Goal: Book appointment/travel/reservation

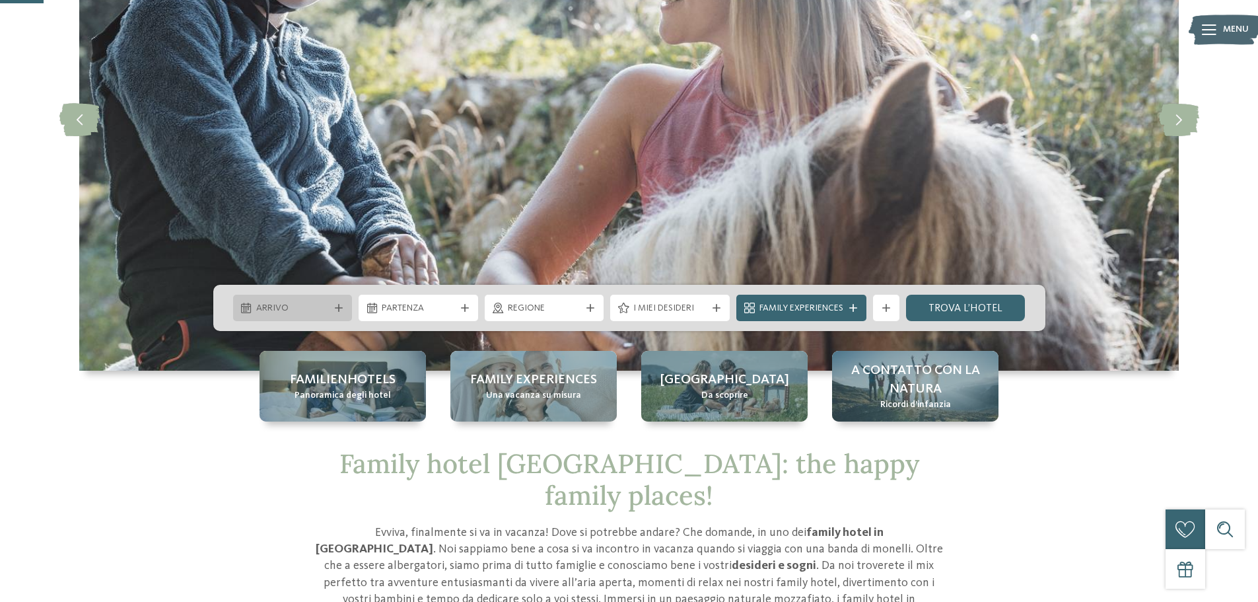
click at [341, 307] on icon at bounding box center [339, 308] width 8 height 8
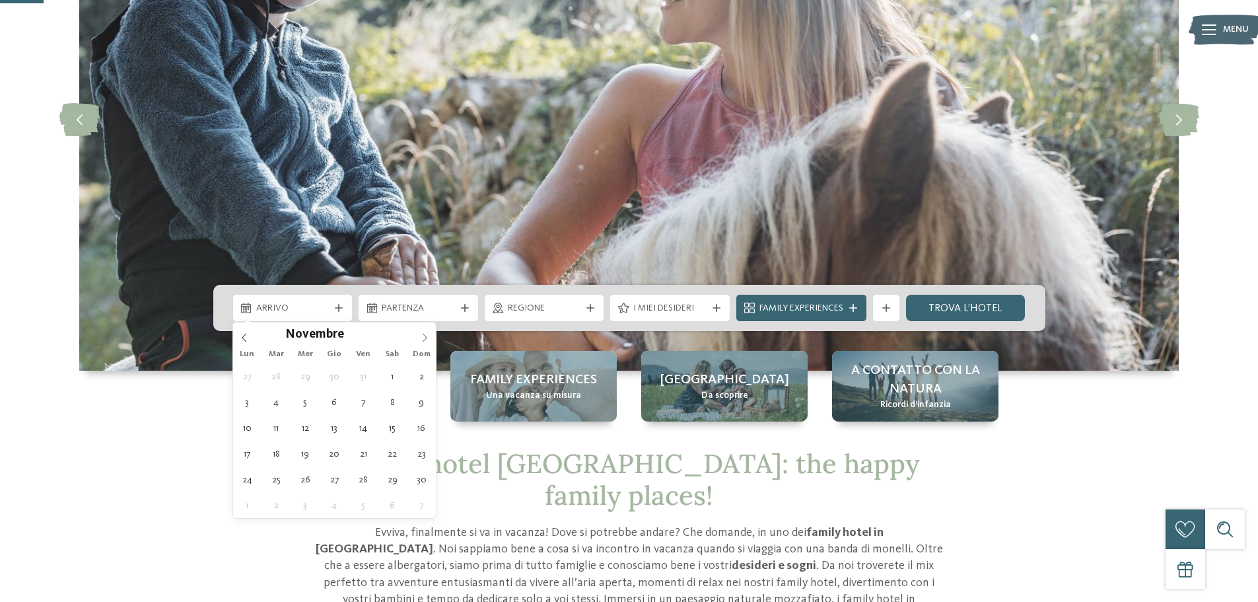
click at [425, 333] on icon at bounding box center [424, 337] width 9 height 9
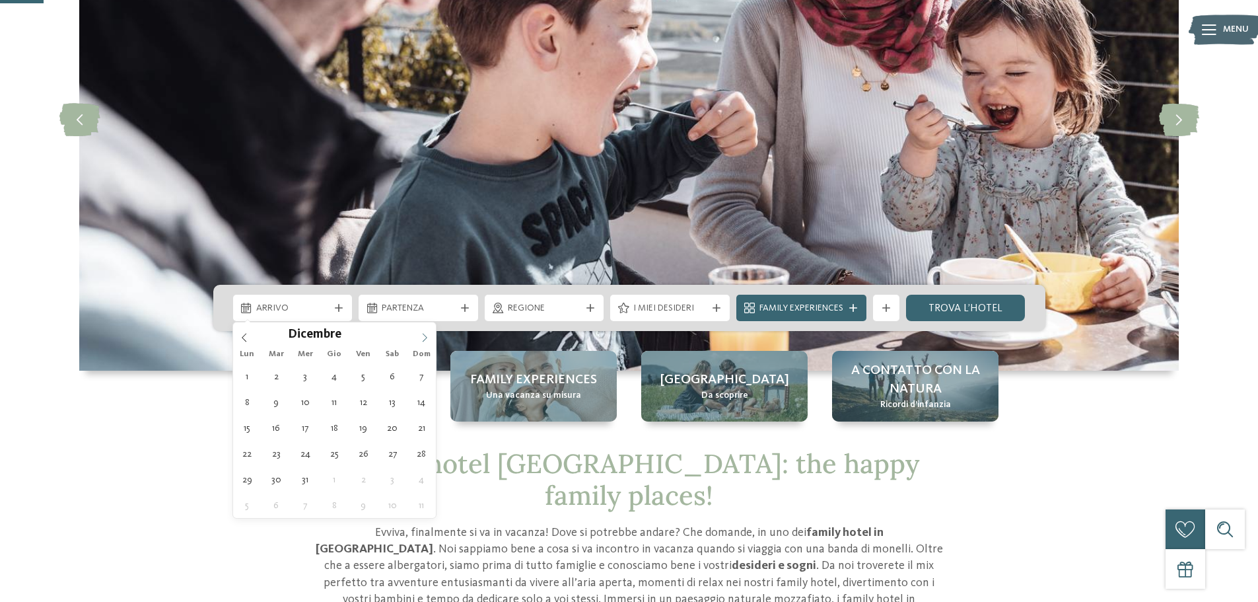
click at [424, 333] on icon at bounding box center [424, 337] width 9 height 9
type input "****"
click at [424, 333] on icon at bounding box center [424, 337] width 9 height 9
click at [244, 336] on icon at bounding box center [244, 337] width 5 height 9
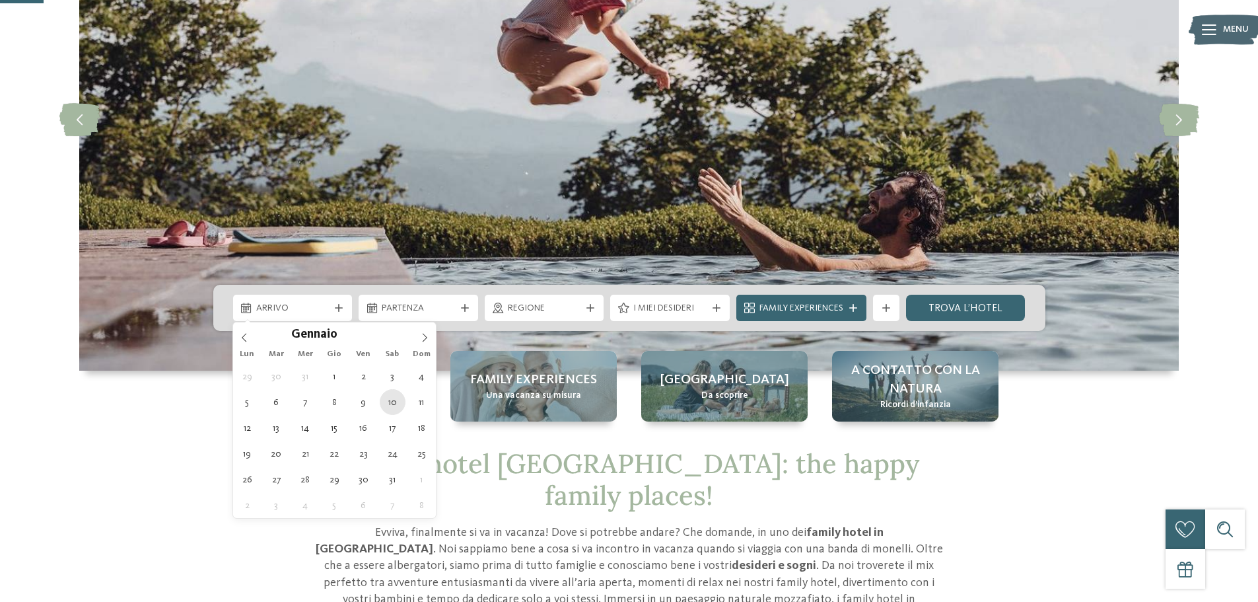
type div "[DATE]"
type input "****"
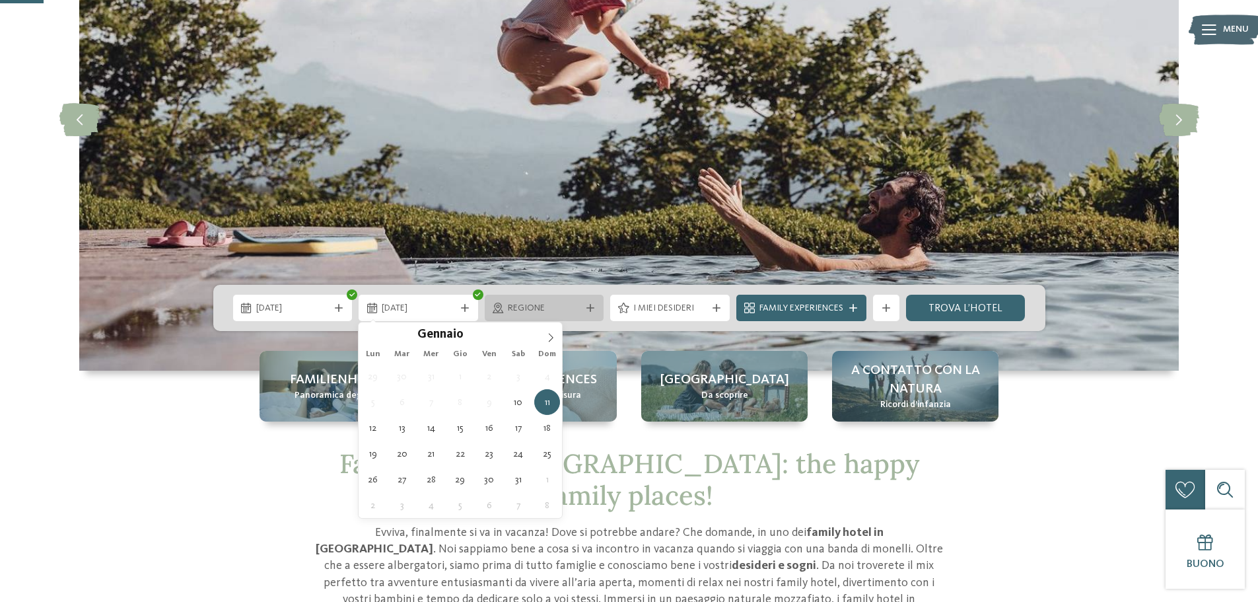
click at [528, 310] on span "Regione" at bounding box center [544, 308] width 73 height 13
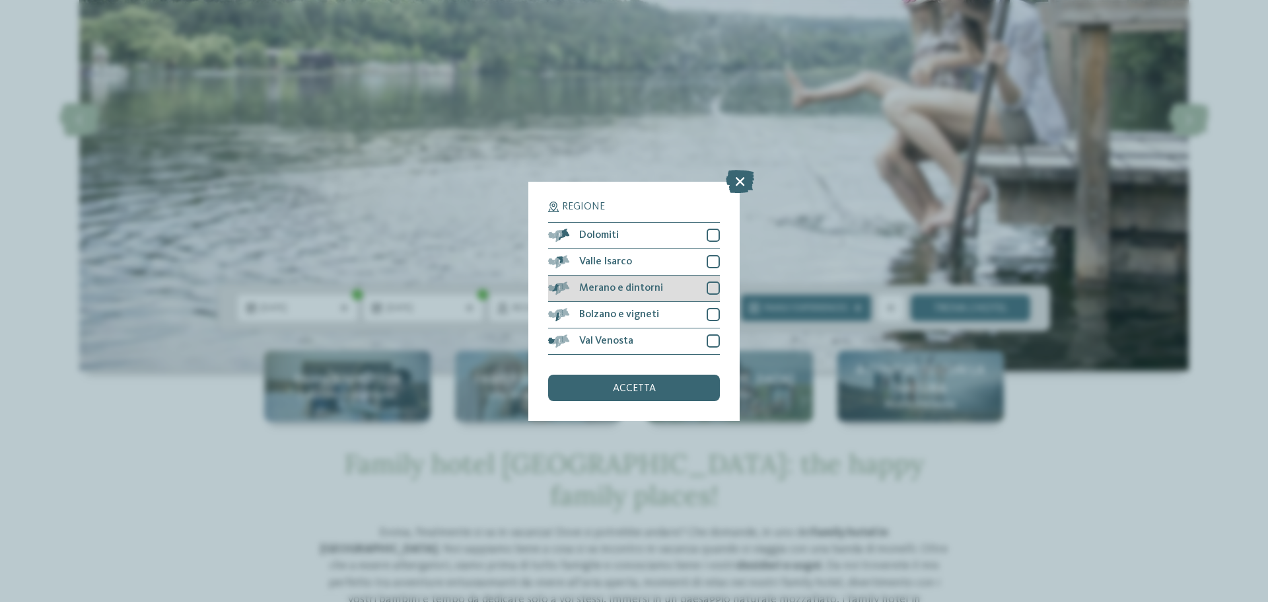
click at [711, 288] on div at bounding box center [713, 287] width 13 height 13
click at [710, 310] on div at bounding box center [713, 314] width 13 height 13
click at [688, 387] on div "accetta" at bounding box center [634, 388] width 172 height 26
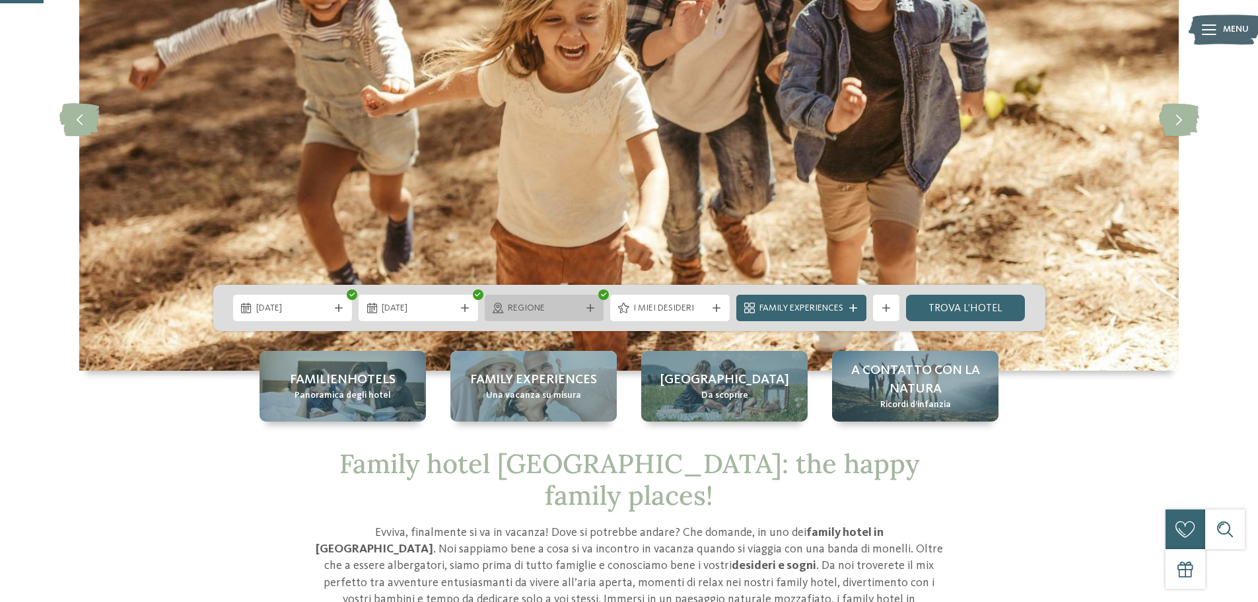
click at [597, 308] on div "Regione" at bounding box center [545, 308] width 120 height 26
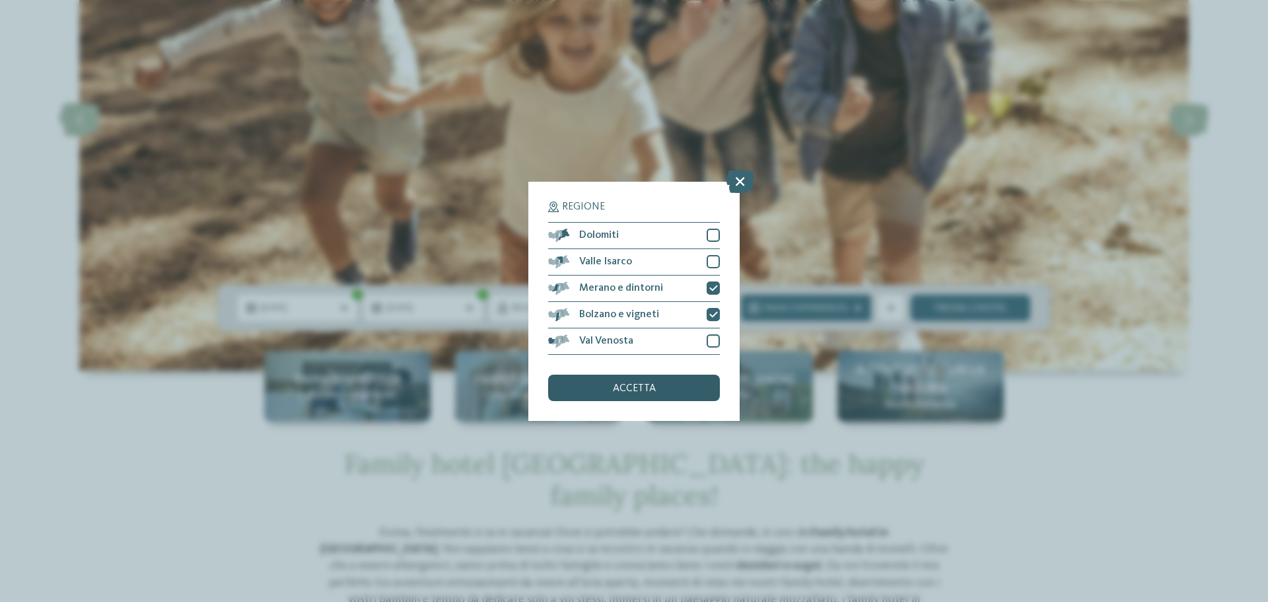
click at [671, 388] on div "accetta" at bounding box center [634, 388] width 172 height 26
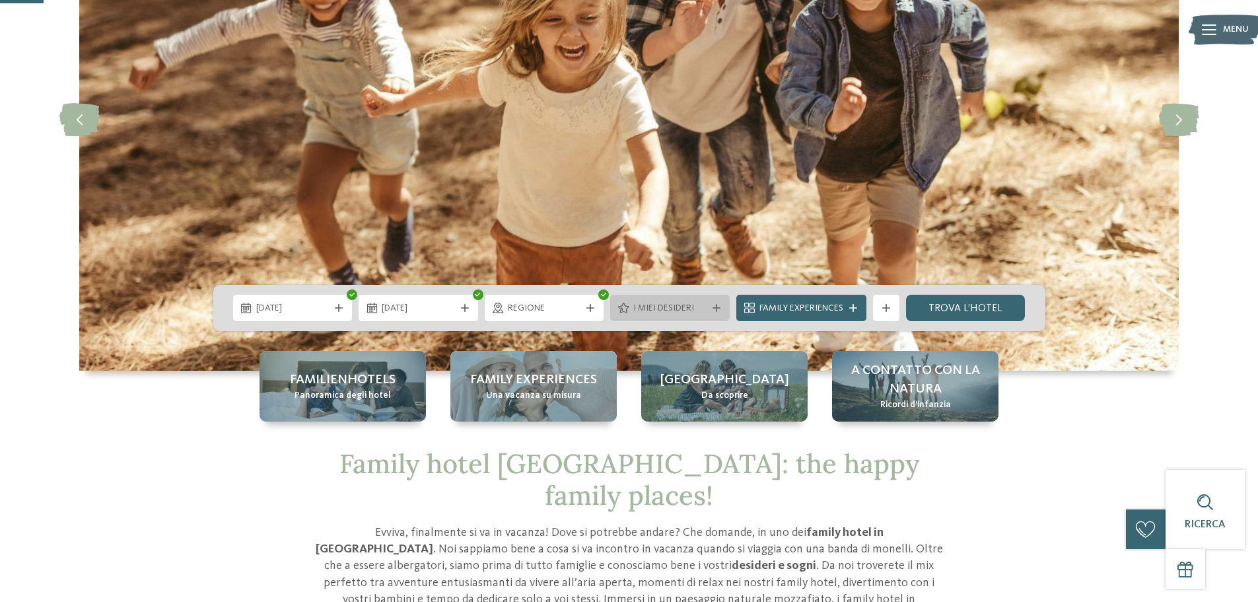
click at [684, 314] on span "I miei desideri" at bounding box center [670, 308] width 73 height 13
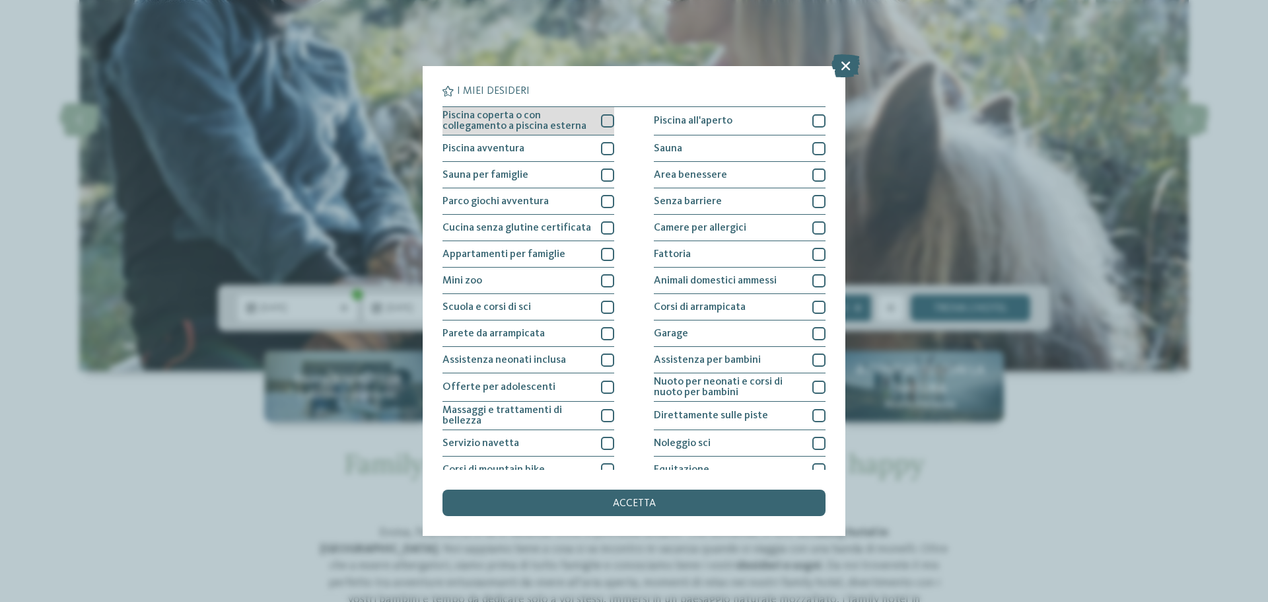
click at [608, 126] on div at bounding box center [607, 120] width 13 height 13
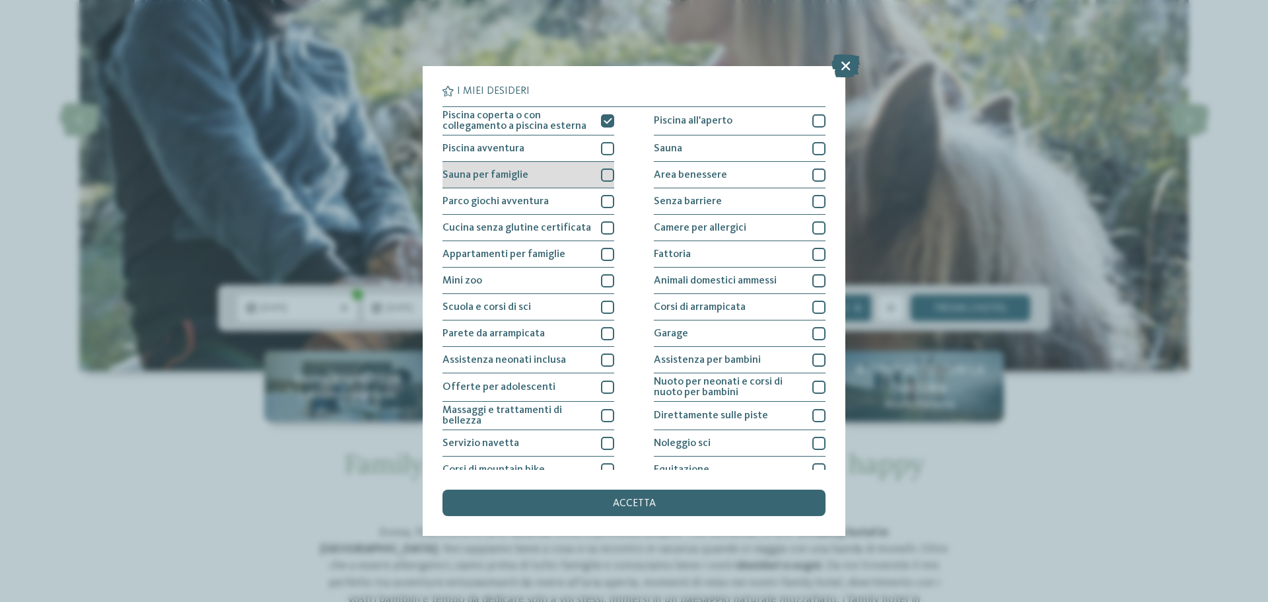
click at [605, 174] on div at bounding box center [607, 174] width 13 height 13
click at [603, 149] on div at bounding box center [607, 148] width 13 height 13
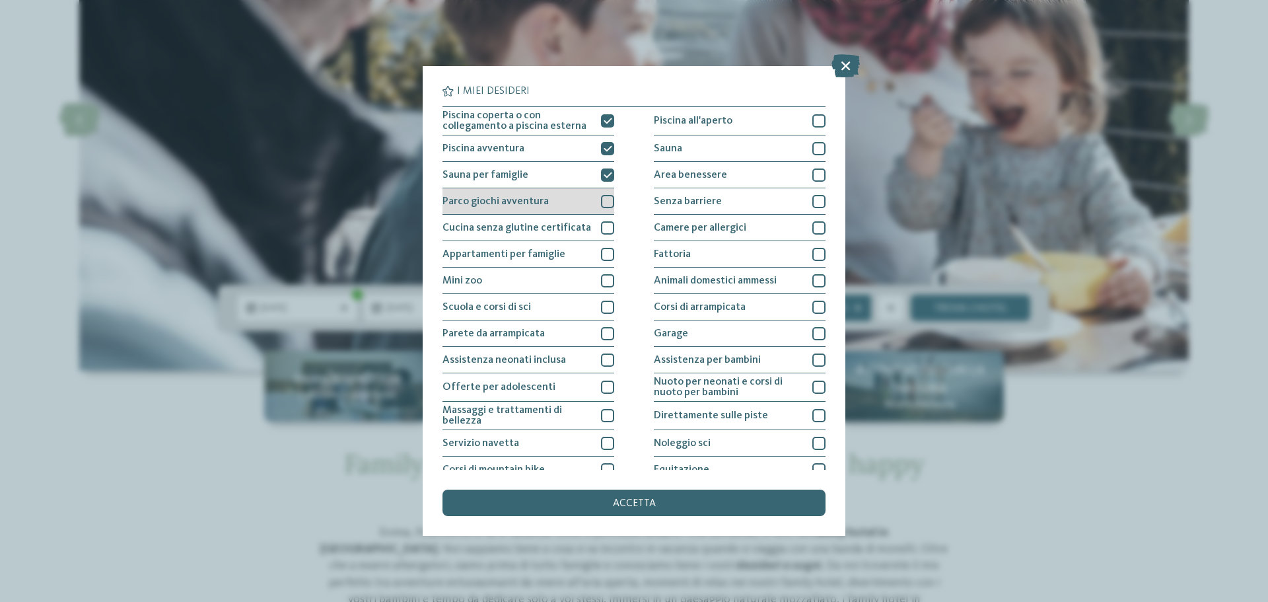
click at [606, 200] on div at bounding box center [607, 201] width 13 height 13
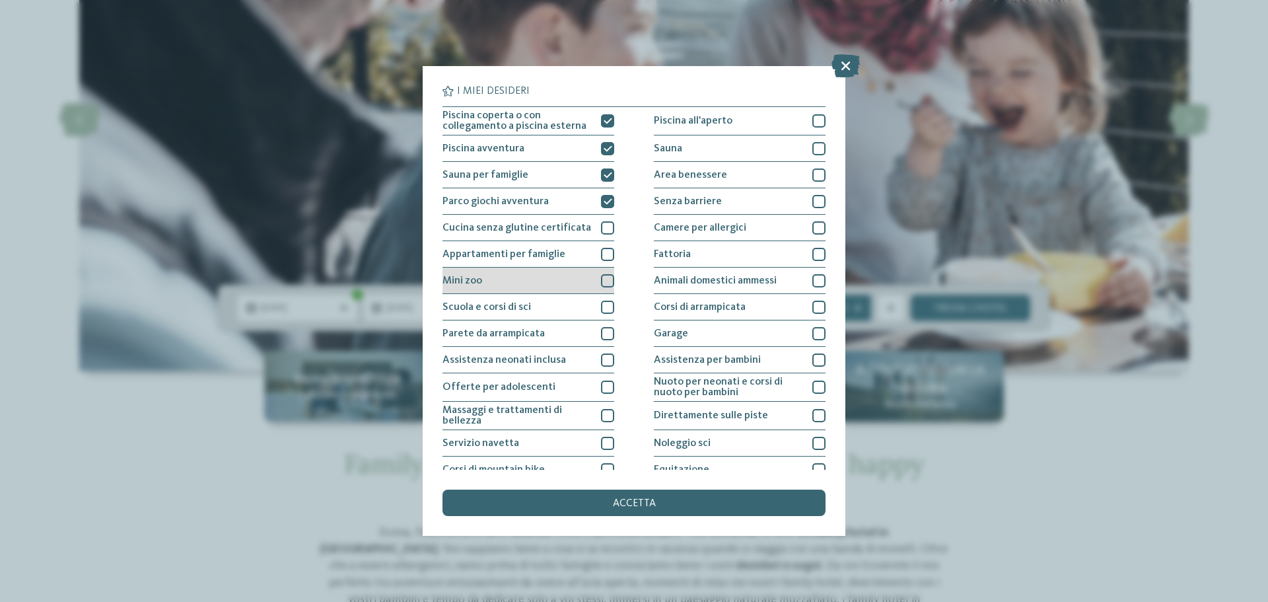
click at [602, 284] on div at bounding box center [607, 280] width 13 height 13
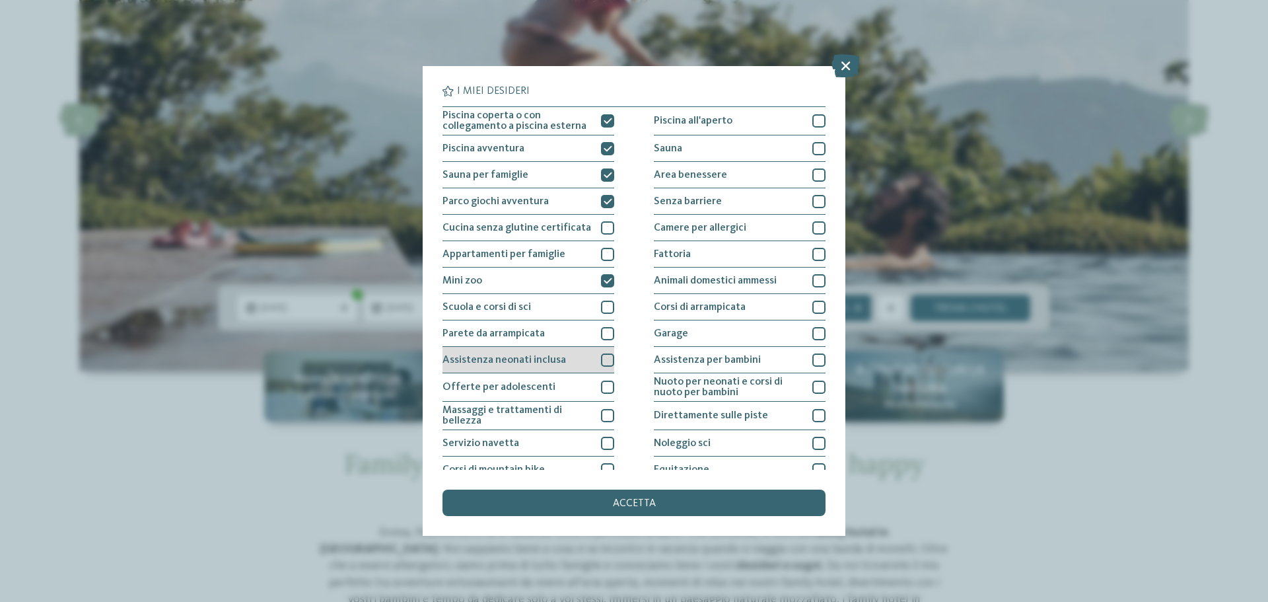
scroll to position [66, 0]
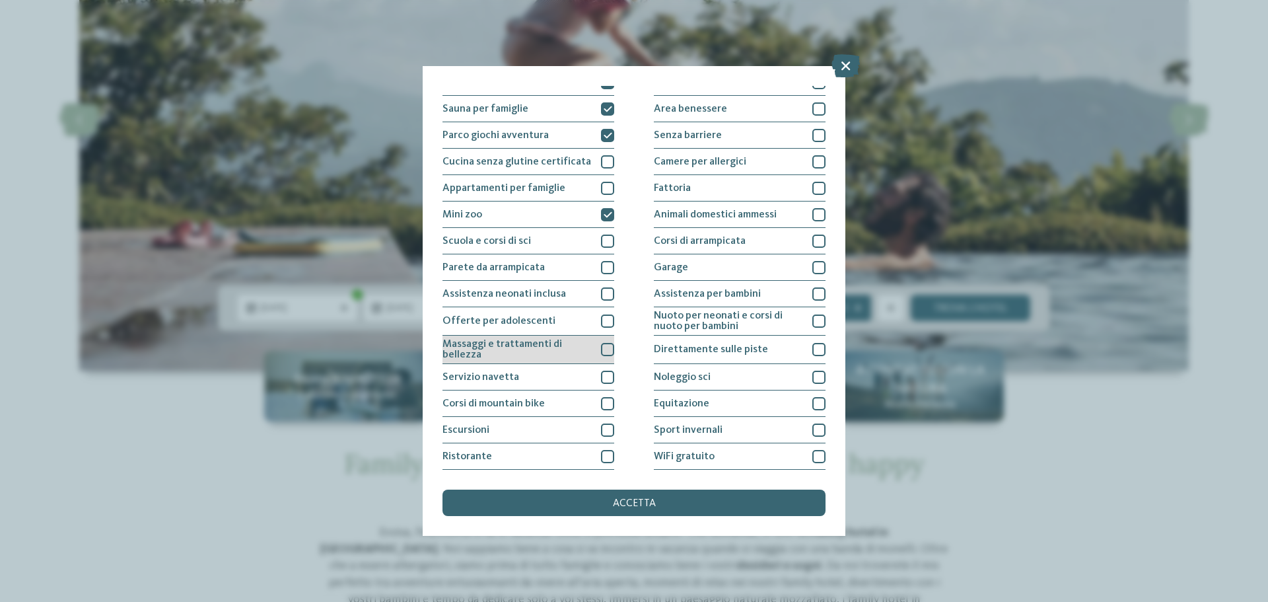
click at [573, 347] on span "Massaggi e trattamenti di bellezza" at bounding box center [517, 349] width 149 height 21
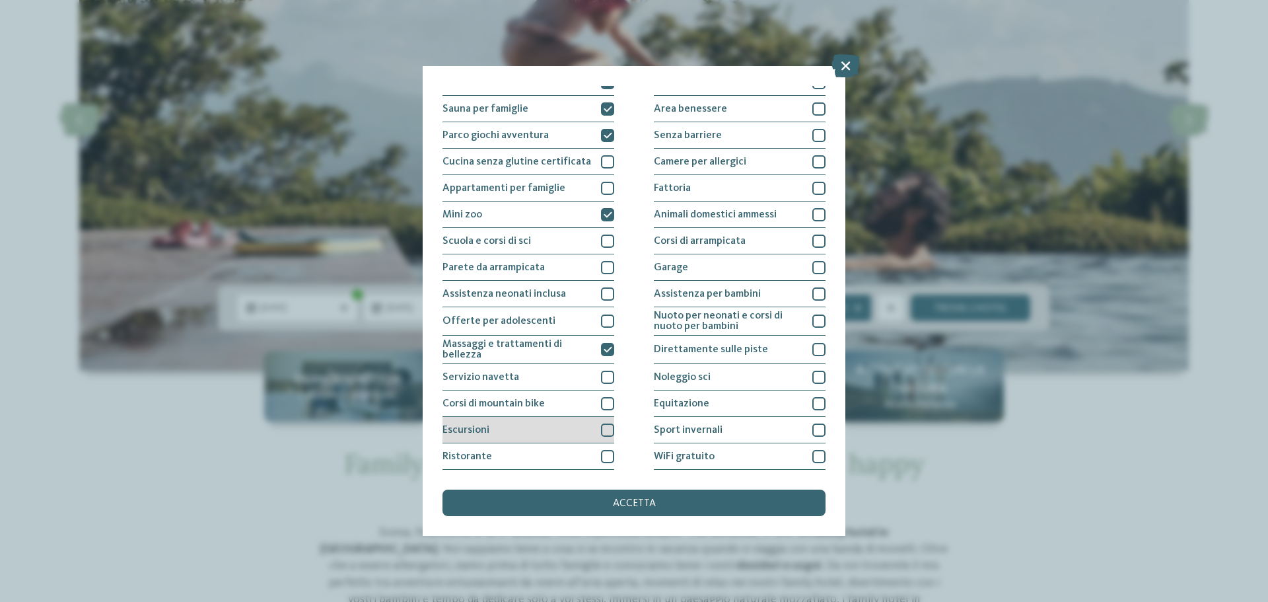
click at [583, 419] on div "Escursioni" at bounding box center [529, 430] width 172 height 26
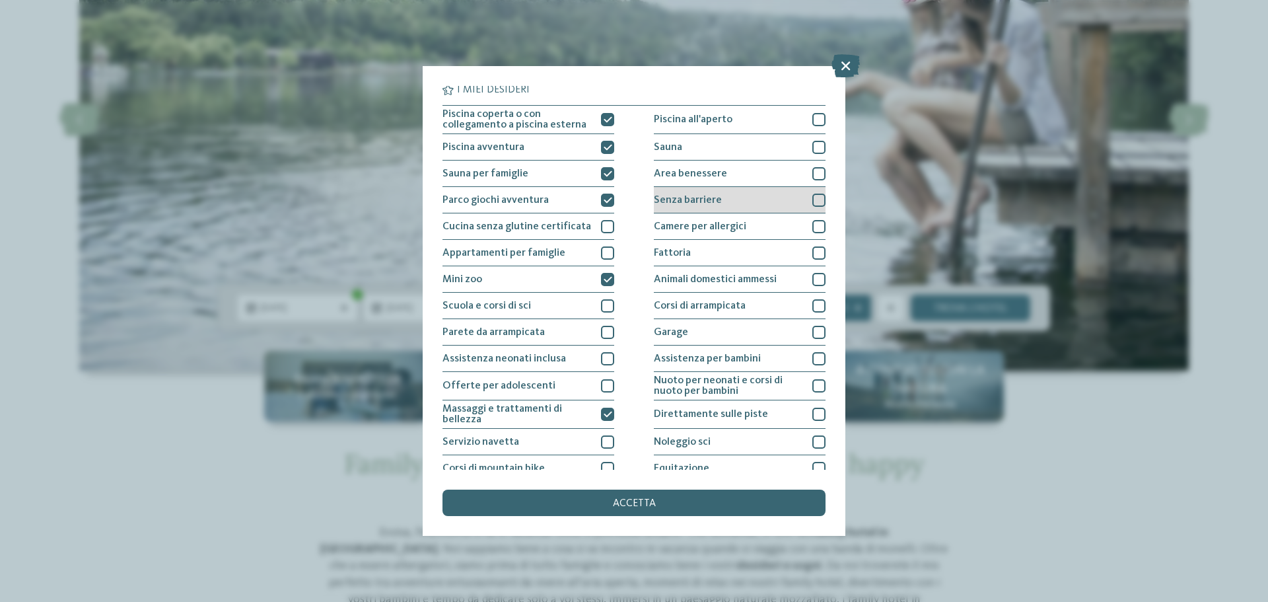
scroll to position [0, 0]
click at [731, 174] on div "Area benessere" at bounding box center [740, 175] width 172 height 26
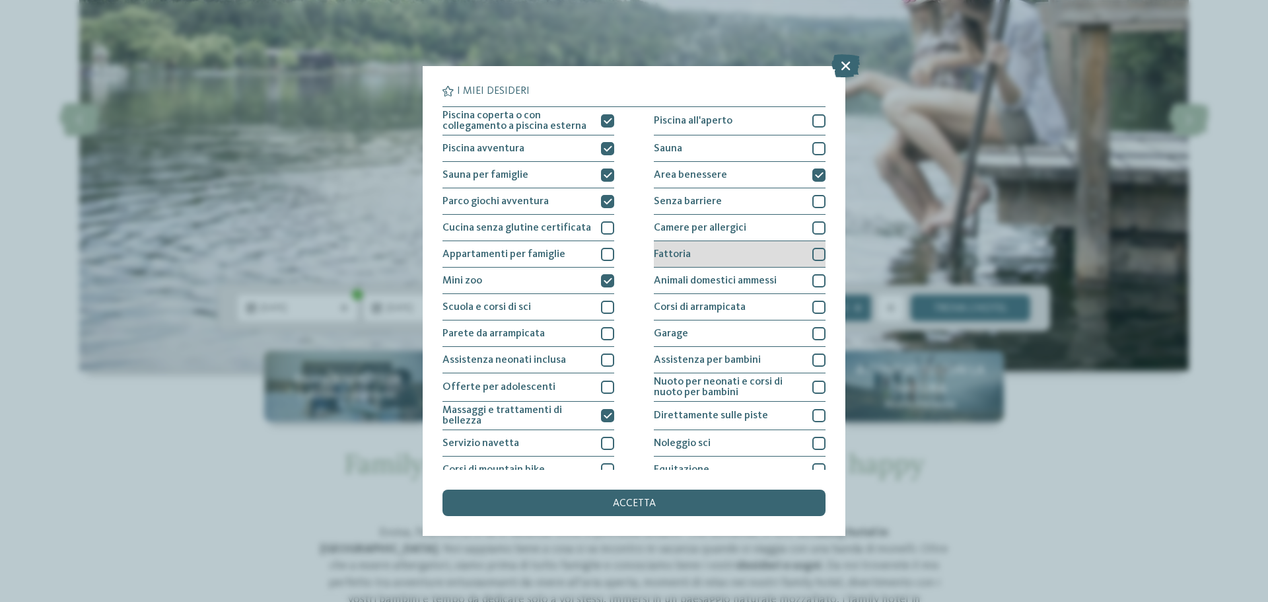
click at [717, 257] on div "Fattoria" at bounding box center [740, 254] width 172 height 26
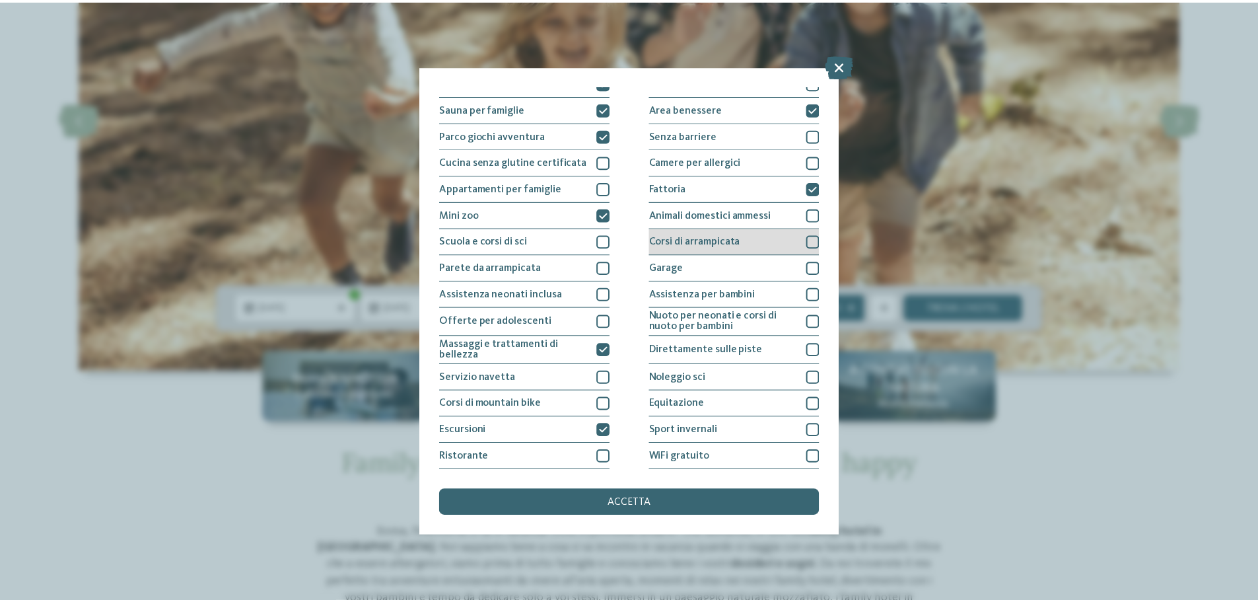
scroll to position [92, 0]
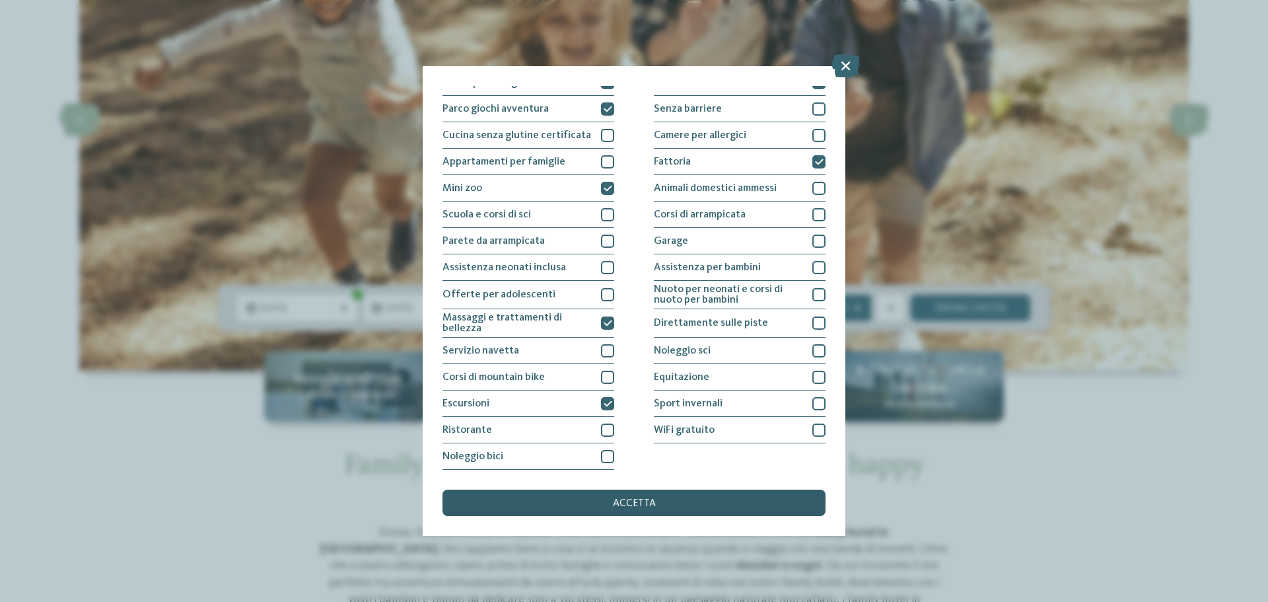
click at [667, 503] on div "accetta" at bounding box center [634, 503] width 383 height 26
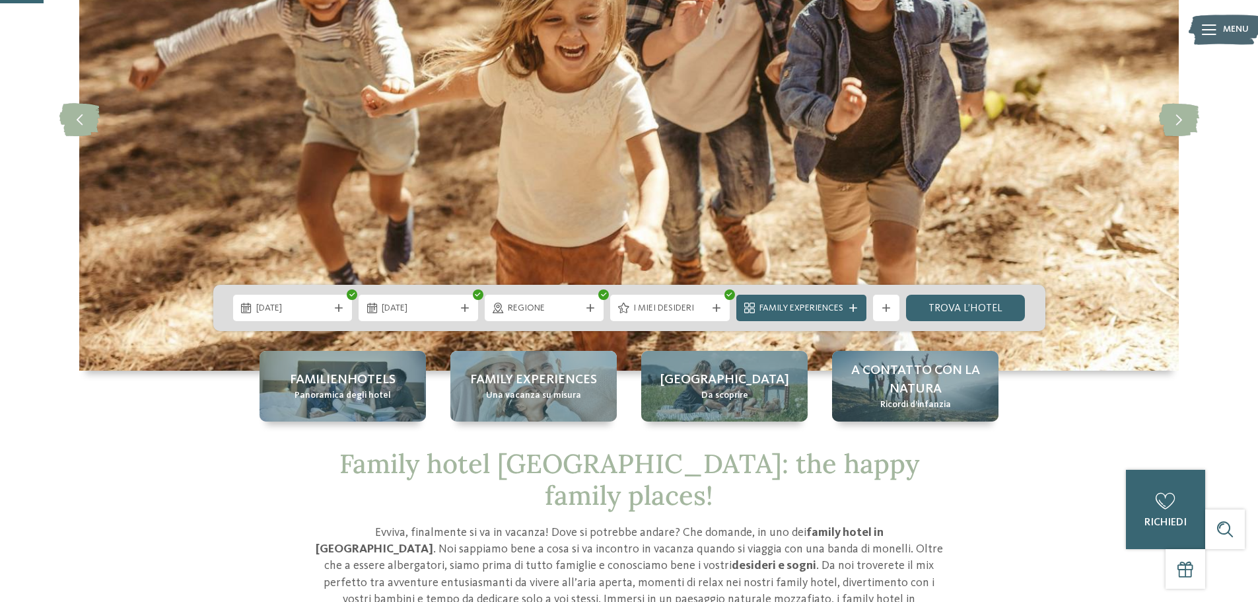
drag, startPoint x: 958, startPoint y: 308, endPoint x: 901, endPoint y: 87, distance: 227.8
click at [958, 308] on link "trova l’hotel" at bounding box center [966, 308] width 120 height 26
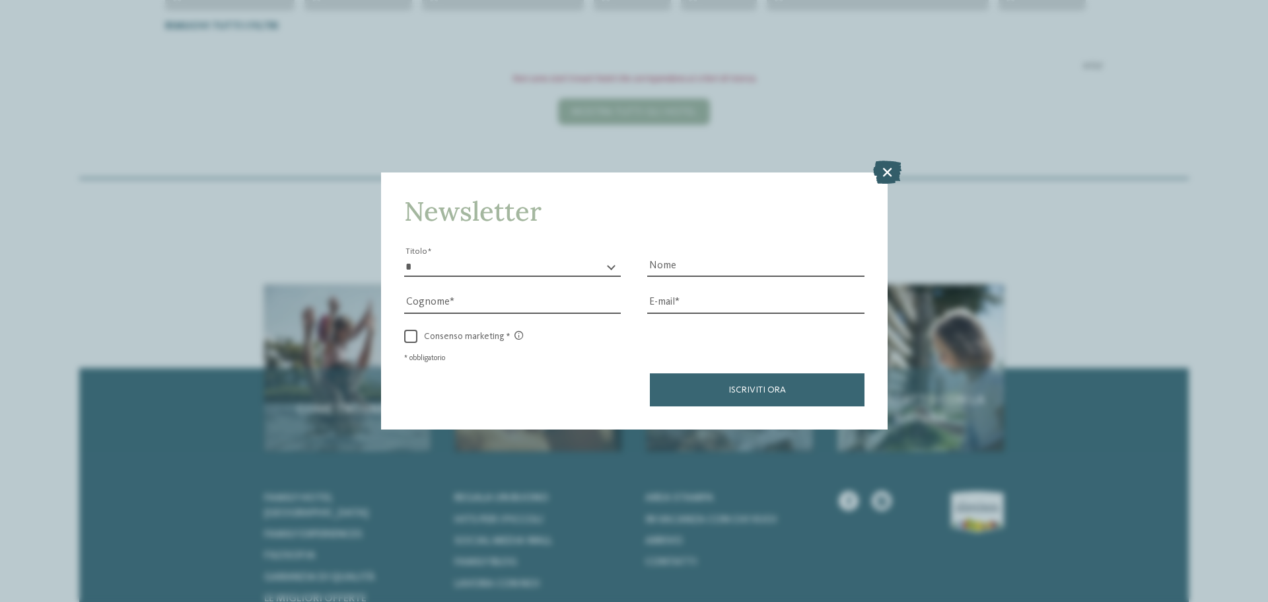
click at [894, 167] on icon at bounding box center [887, 172] width 28 height 23
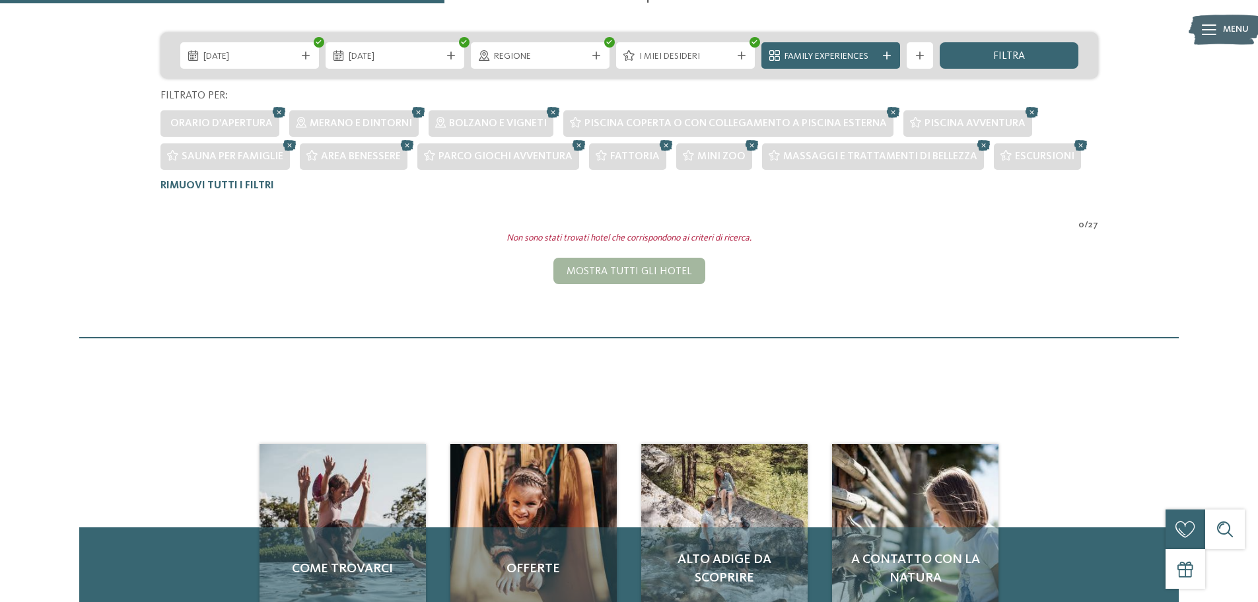
scroll to position [268, 0]
